Goal: Task Accomplishment & Management: Use online tool/utility

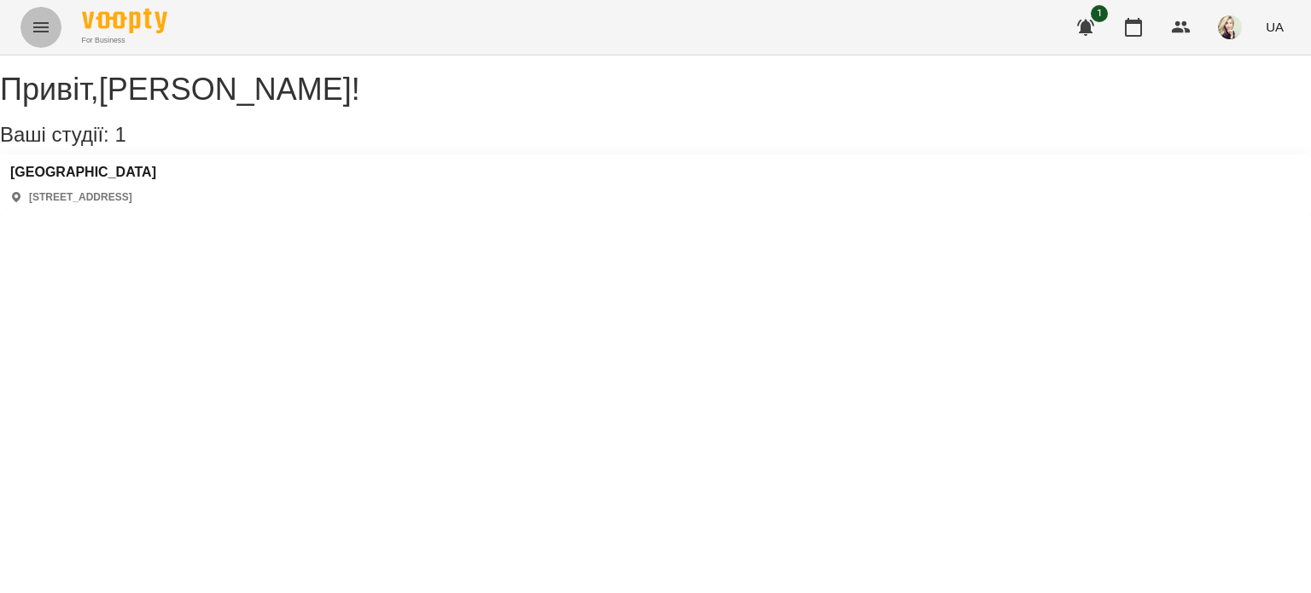
click at [44, 31] on icon "Menu" at bounding box center [40, 27] width 15 height 10
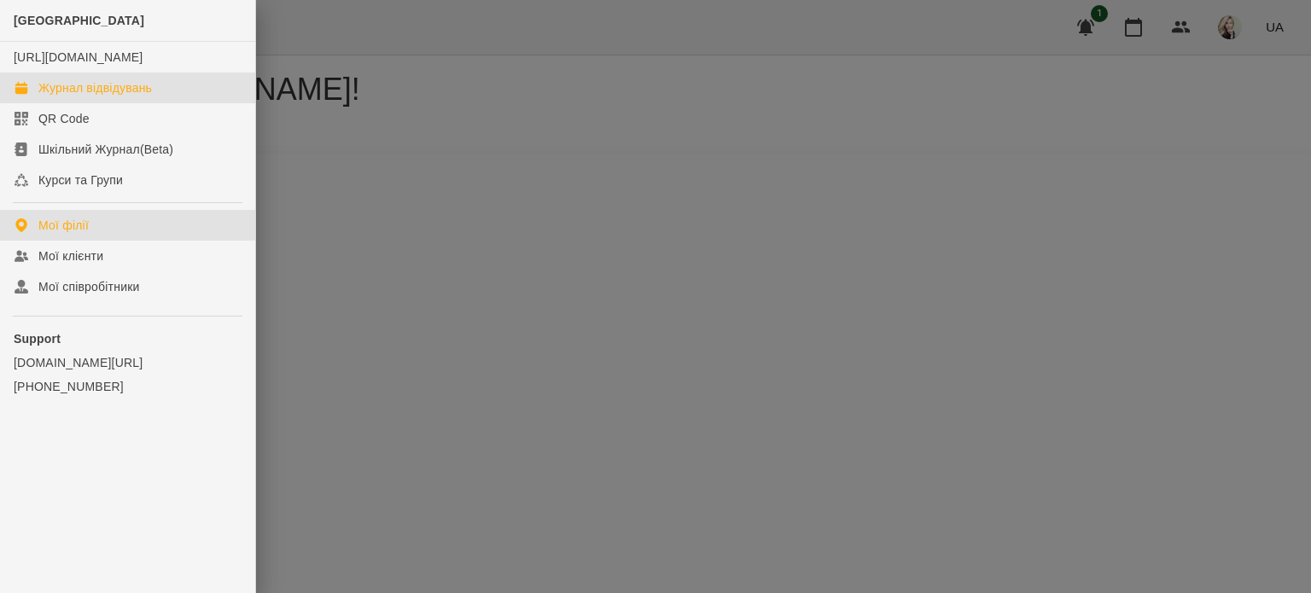
click at [42, 103] on link "Журнал відвідувань" at bounding box center [127, 88] width 255 height 31
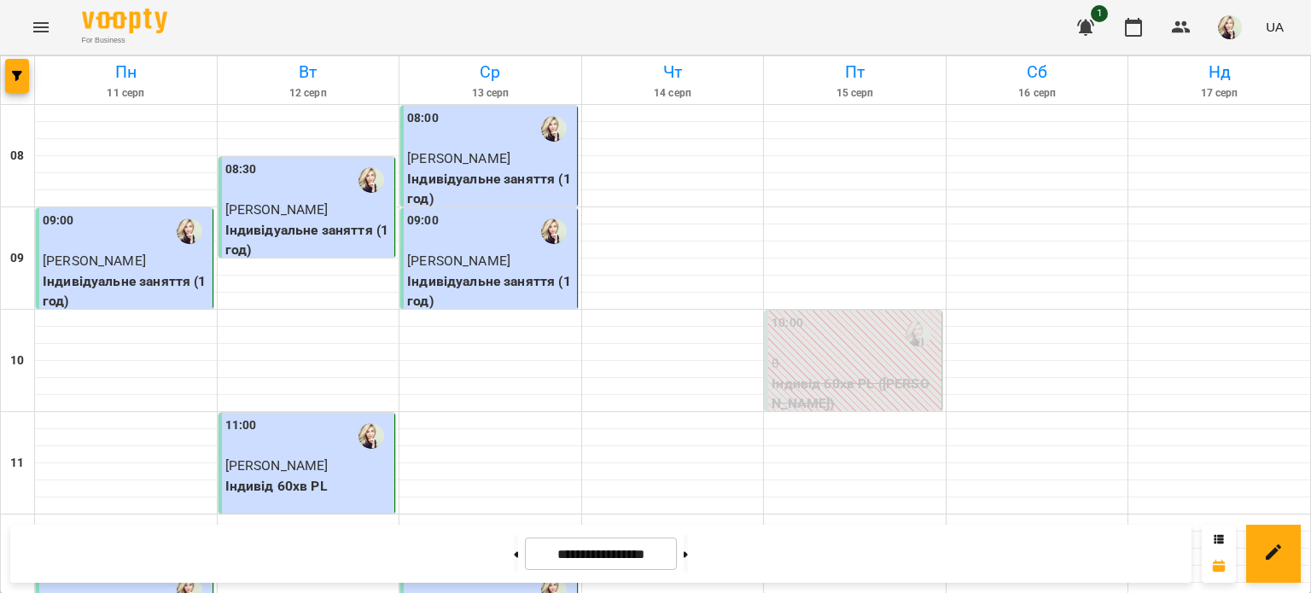
scroll to position [853, 0]
click at [688, 565] on button at bounding box center [686, 554] width 4 height 38
type input "**********"
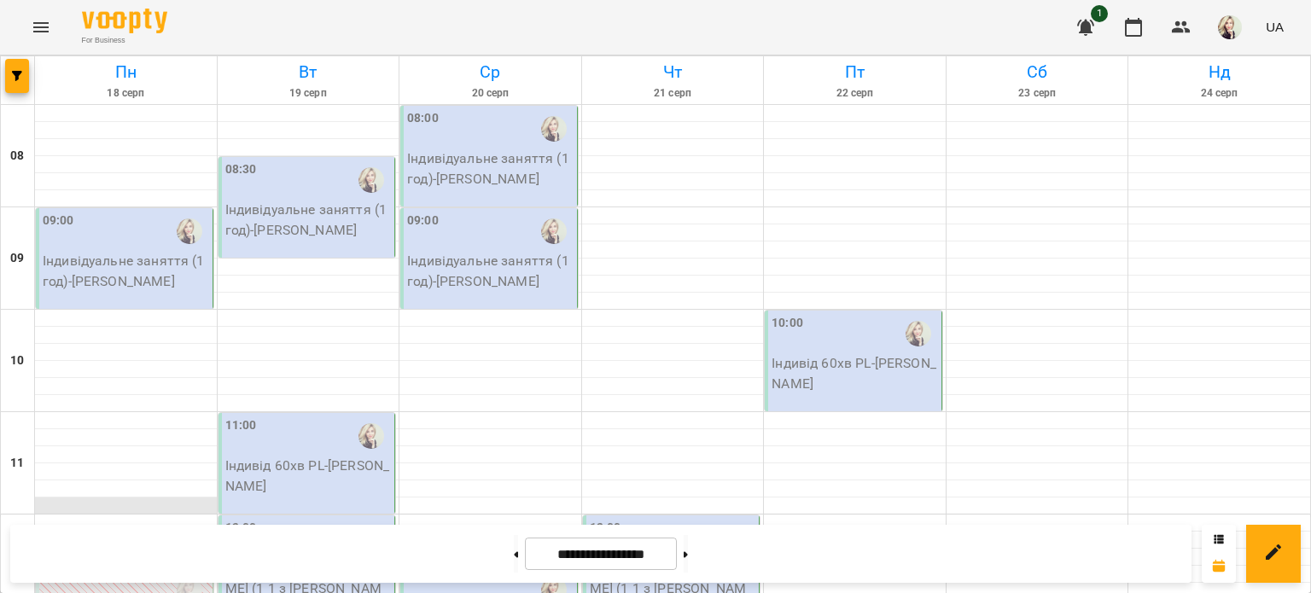
scroll to position [0, 0]
click at [110, 278] on p "Індивідуальне заняття (1 год) - [PERSON_NAME]" at bounding box center [126, 271] width 166 height 40
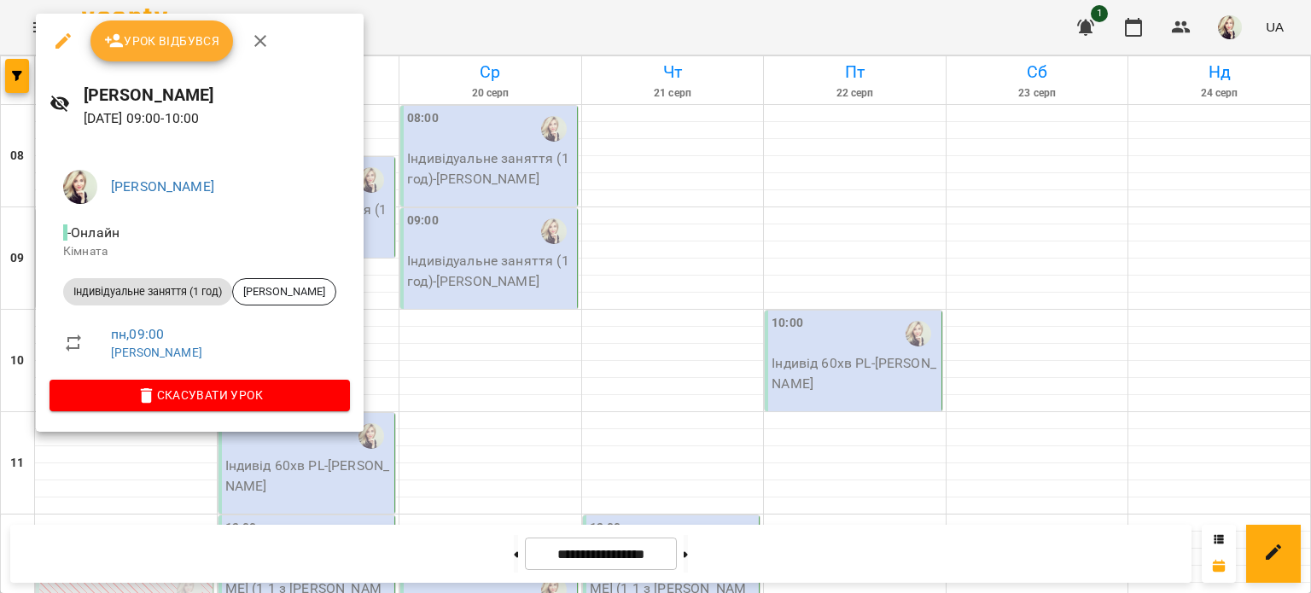
click at [101, 46] on button "Урок відбувся" at bounding box center [161, 40] width 143 height 41
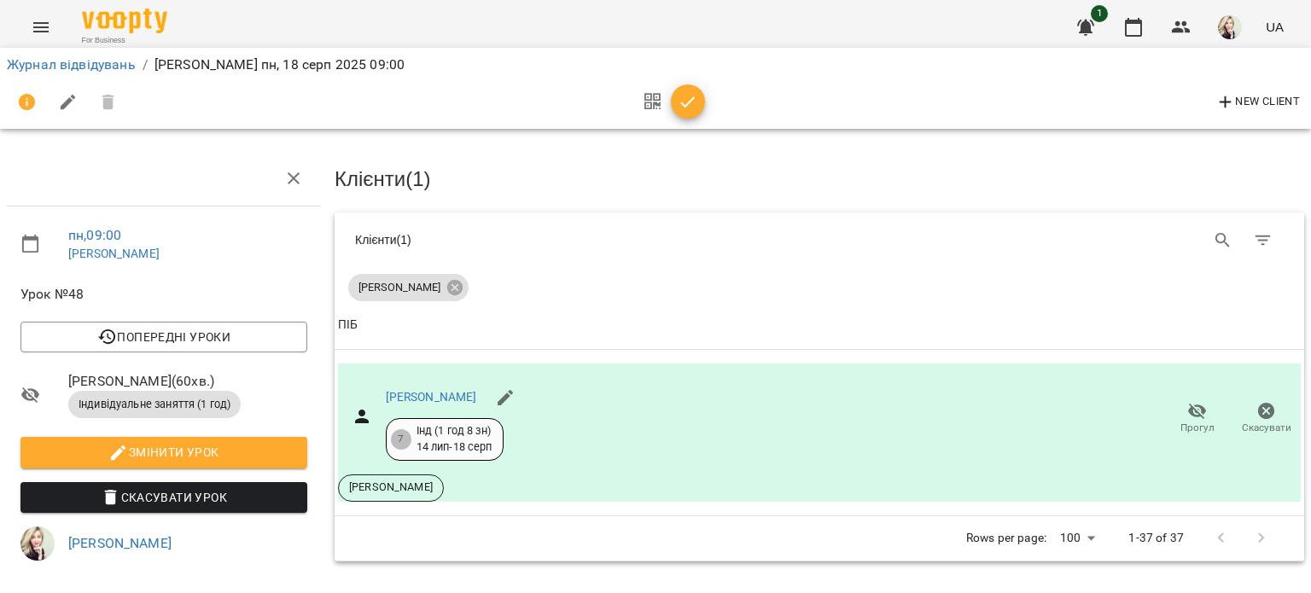
click at [68, 113] on button "button" at bounding box center [68, 102] width 41 height 41
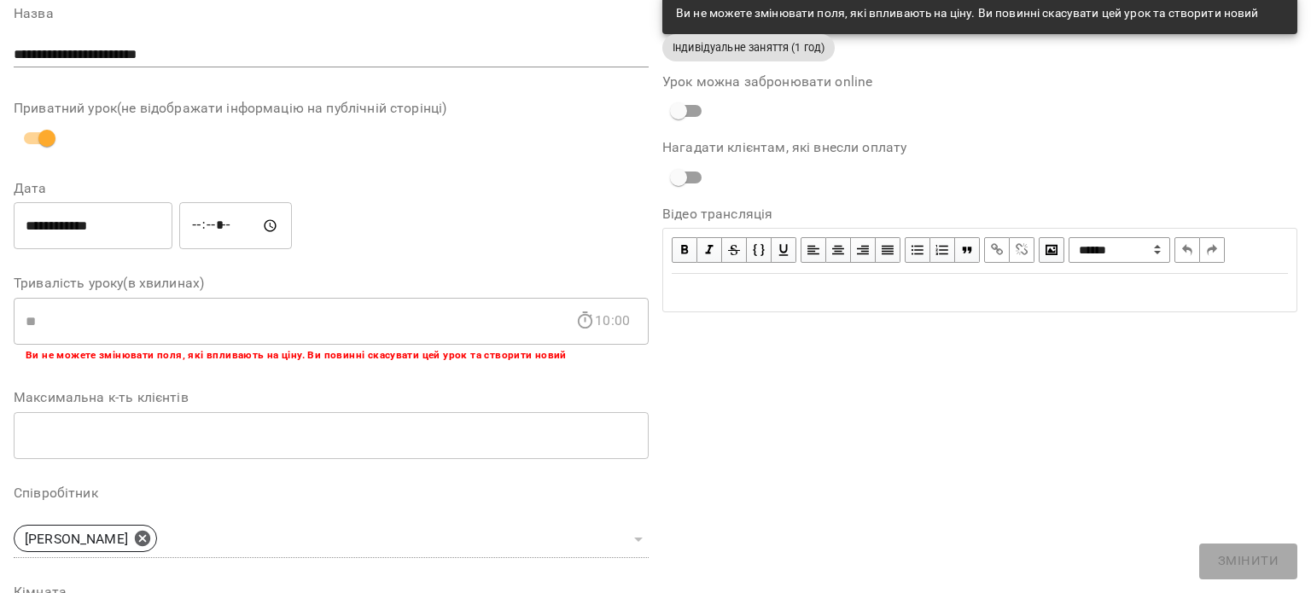
scroll to position [452, 0]
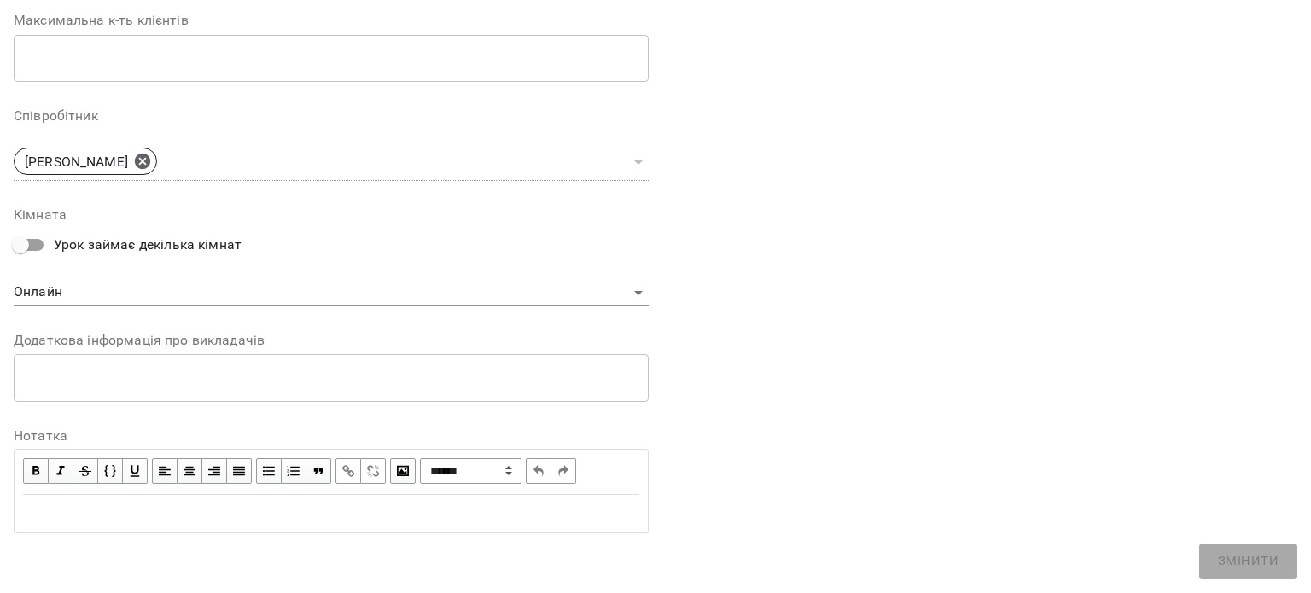
click at [345, 515] on div "Edit text" at bounding box center [331, 513] width 616 height 20
